Goal: Use online tool/utility: Utilize a website feature to perform a specific function

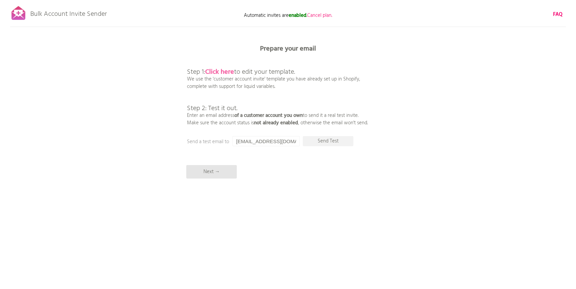
click at [225, 71] on b "Click here" at bounding box center [219, 72] width 29 height 11
click at [322, 140] on p "Send Test" at bounding box center [328, 141] width 51 height 10
drag, startPoint x: 253, startPoint y: 143, endPoint x: 226, endPoint y: 142, distance: 27.3
click at [226, 0] on div "Prepare your email Step 1: Click here to edit your template. We use the 'custom…" at bounding box center [288, 0] width 576 height 0
type input "[EMAIL_ADDRESS][DOMAIN_NAME]"
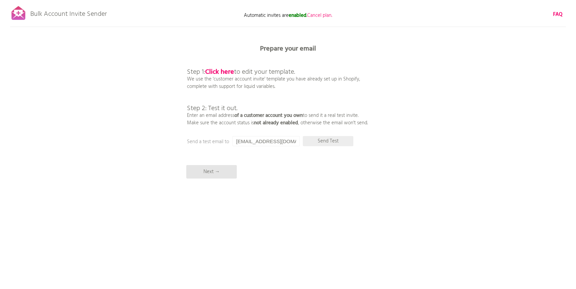
click at [328, 141] on p "Send Test" at bounding box center [328, 141] width 51 height 10
click at [331, 143] on p "Send Test" at bounding box center [328, 141] width 51 height 10
click at [333, 146] on div "Bulk Account Invite Sender Automatic invites are enabled . Cancel plan. FAQ Syn…" at bounding box center [288, 118] width 576 height 236
click at [333, 142] on p "Send Test" at bounding box center [328, 141] width 51 height 10
click at [205, 172] on p "Next →" at bounding box center [211, 171] width 51 height 13
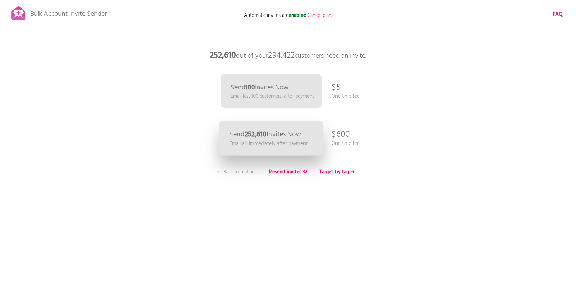
click at [257, 142] on p "Email all, immediately after payment" at bounding box center [268, 144] width 78 height 8
